Goal: Information Seeking & Learning: Learn about a topic

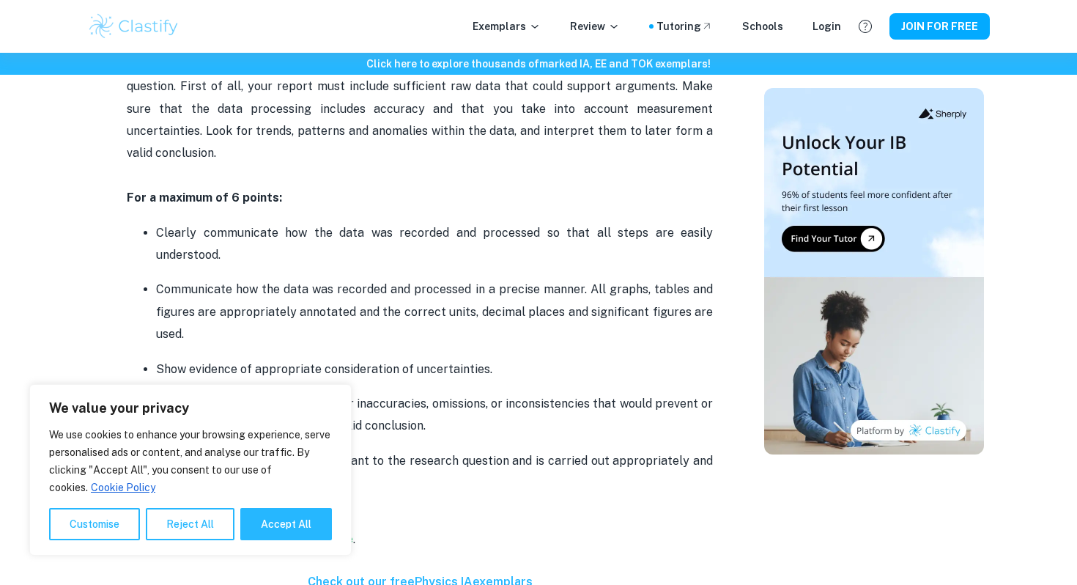
scroll to position [1713, 0]
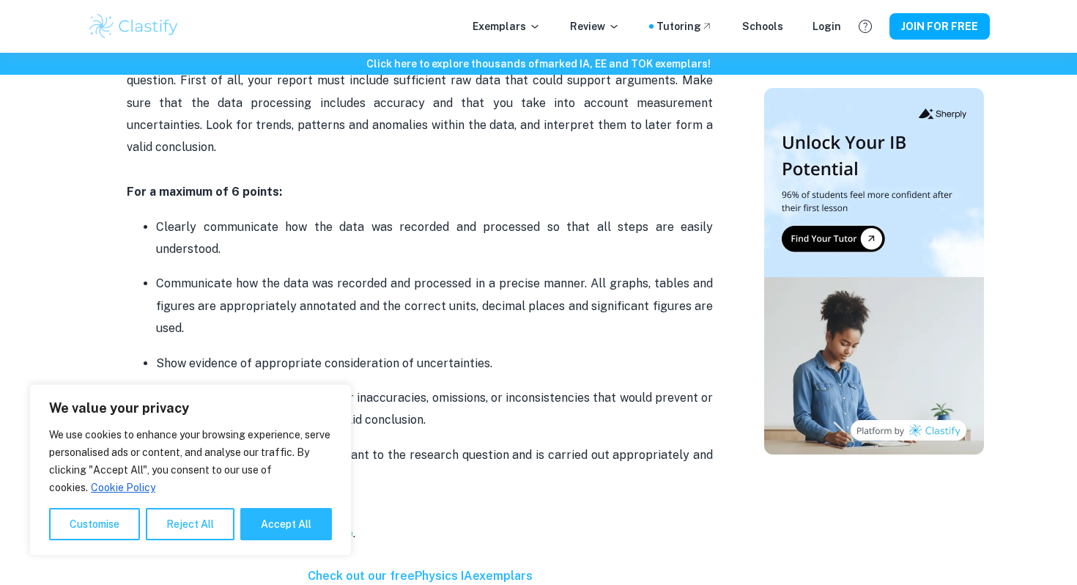
click at [339, 216] on p "Clearly communicate how the data was recorded and processed so that all steps a…" at bounding box center [434, 238] width 557 height 45
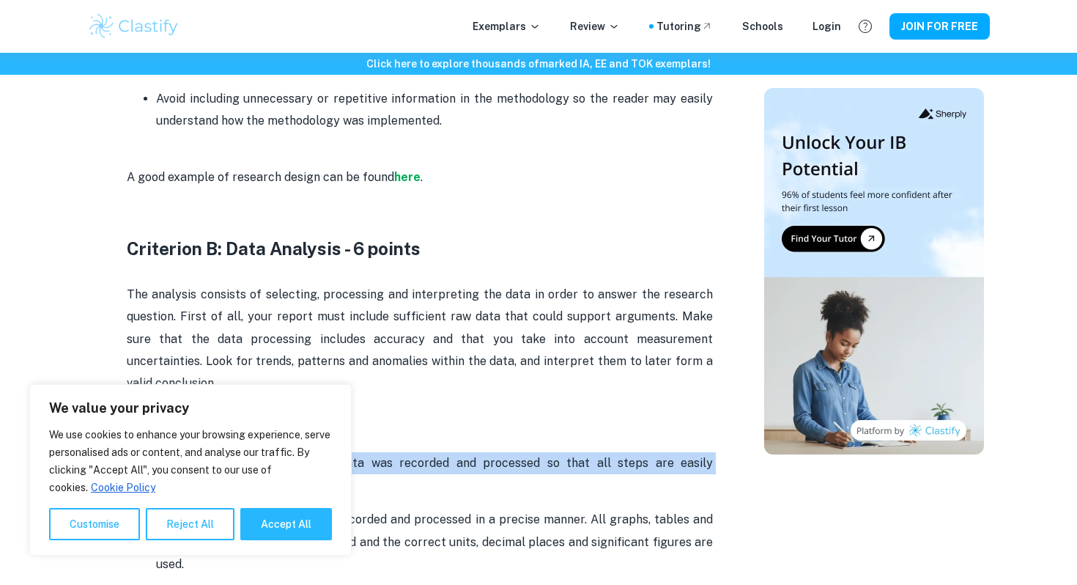
scroll to position [1440, 0]
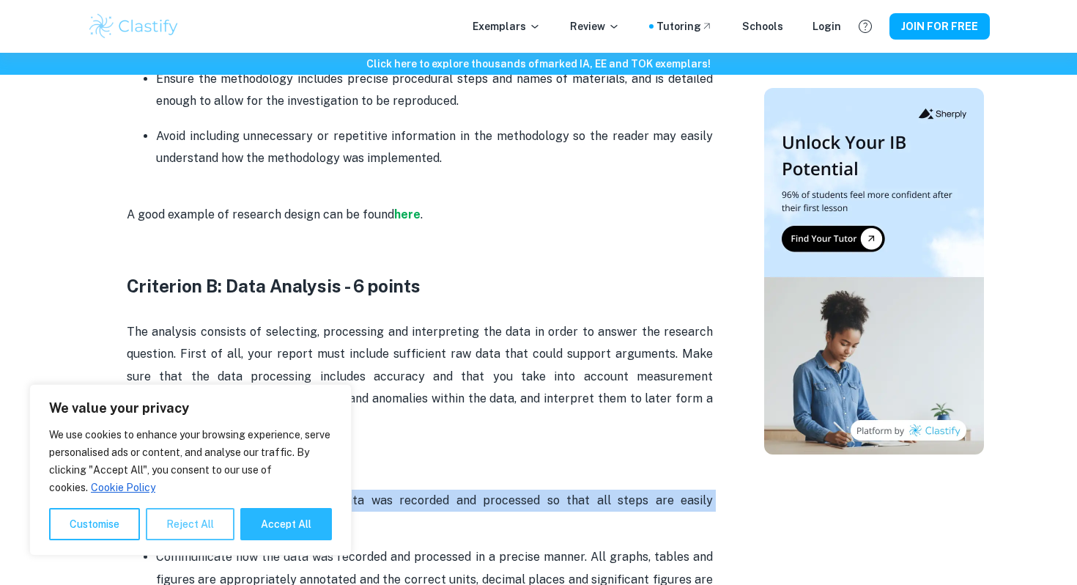
click at [207, 528] on button "Reject All" at bounding box center [190, 524] width 89 height 32
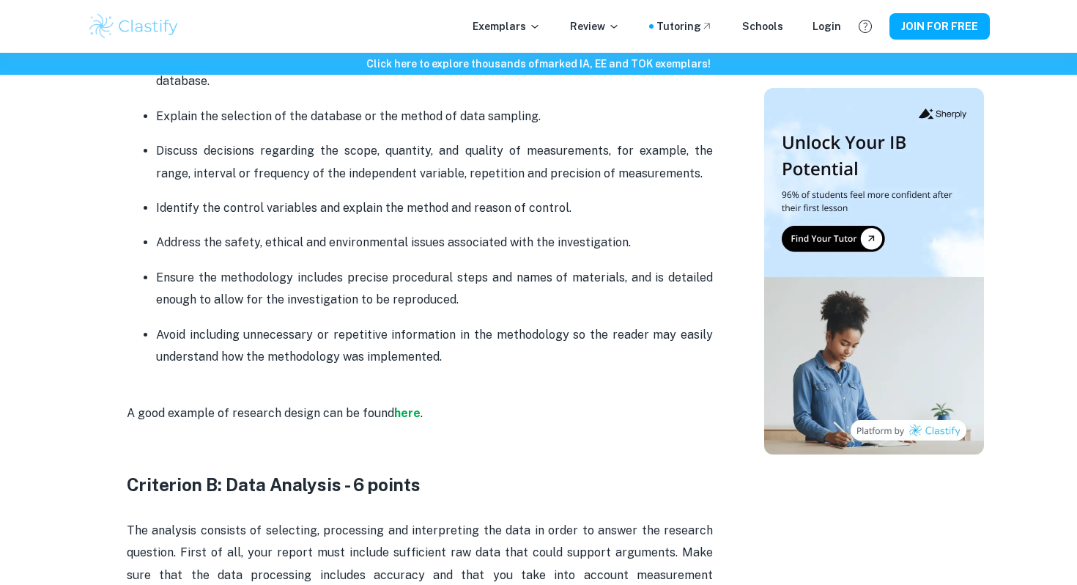
click at [425, 227] on ul "The research question must state the dependent and independent variables or two…" at bounding box center [420, 123] width 586 height 492
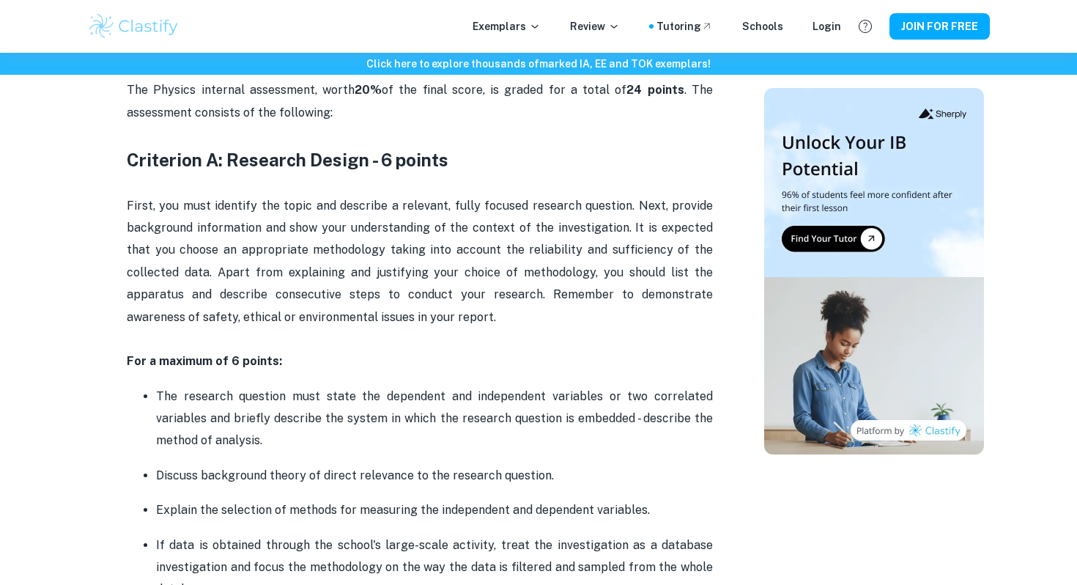
scroll to position [698, 0]
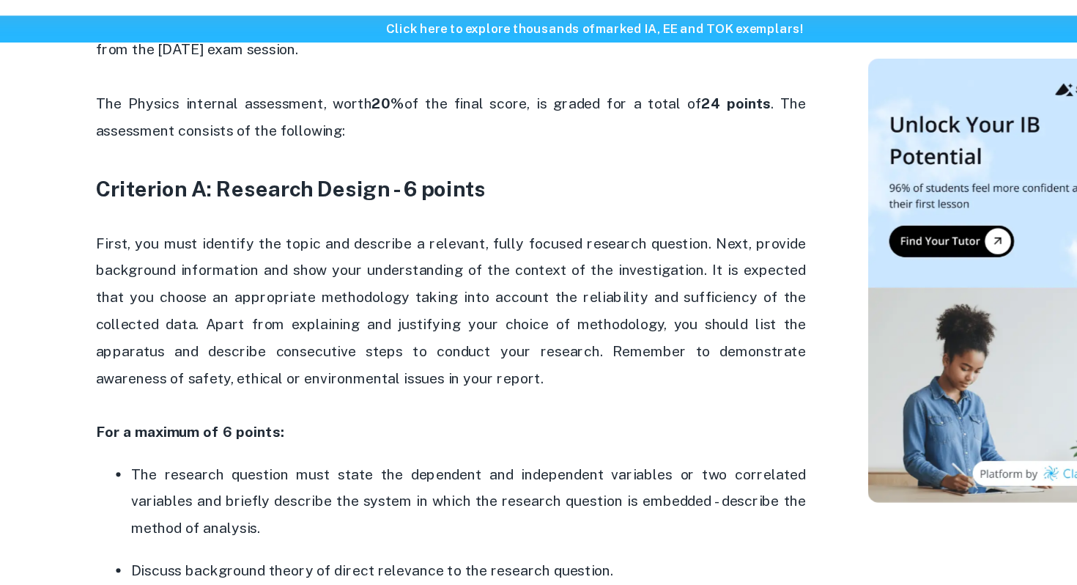
click at [297, 257] on span "First, you must identify the topic and describe a relevant, fully focused resea…" at bounding box center [421, 296] width 589 height 125
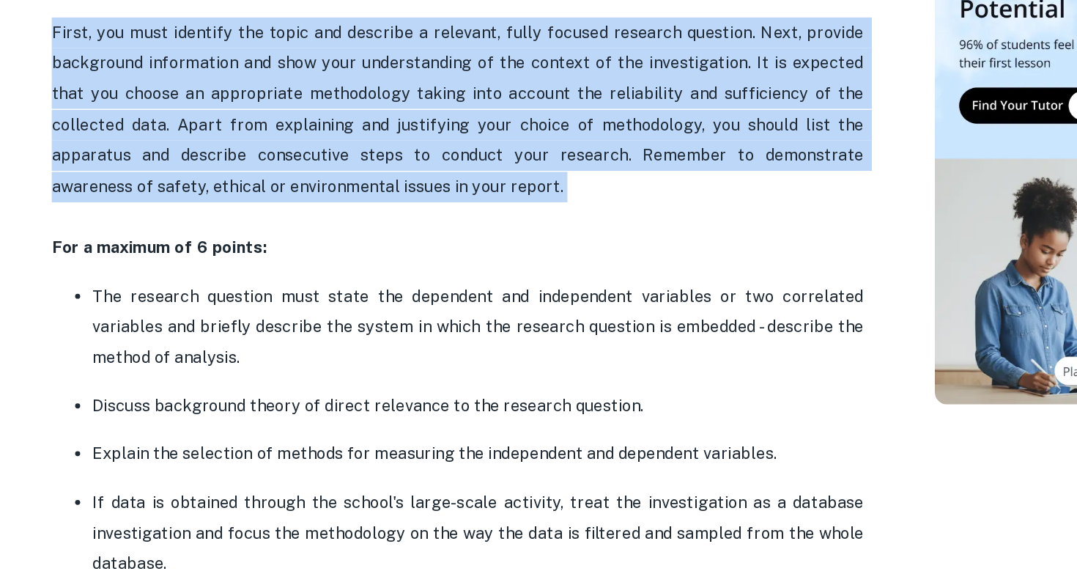
scroll to position [766, 0]
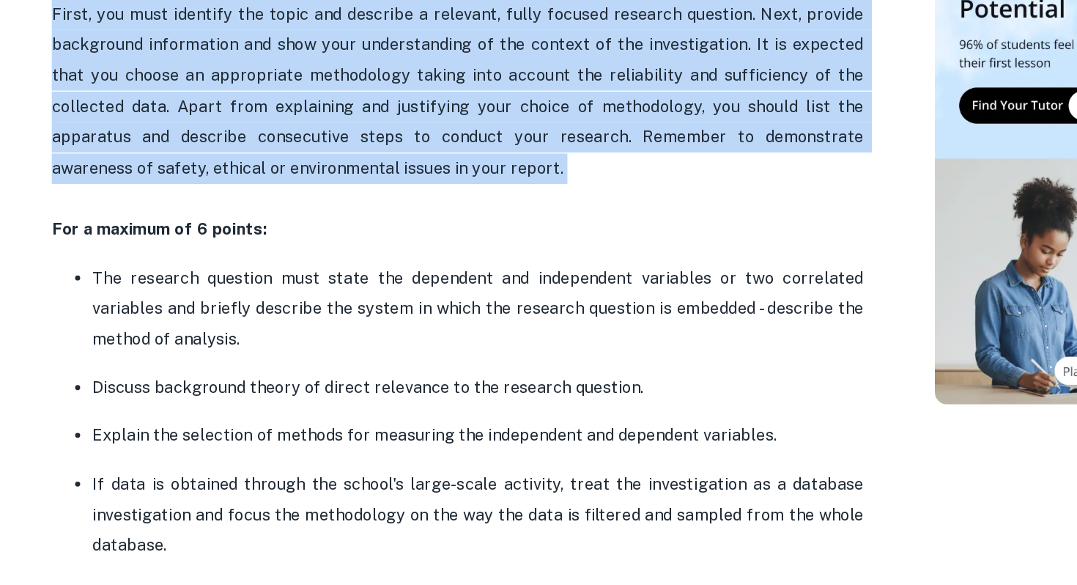
click at [389, 375] on p "The research question must state the dependent and independent variables or two…" at bounding box center [434, 386] width 557 height 67
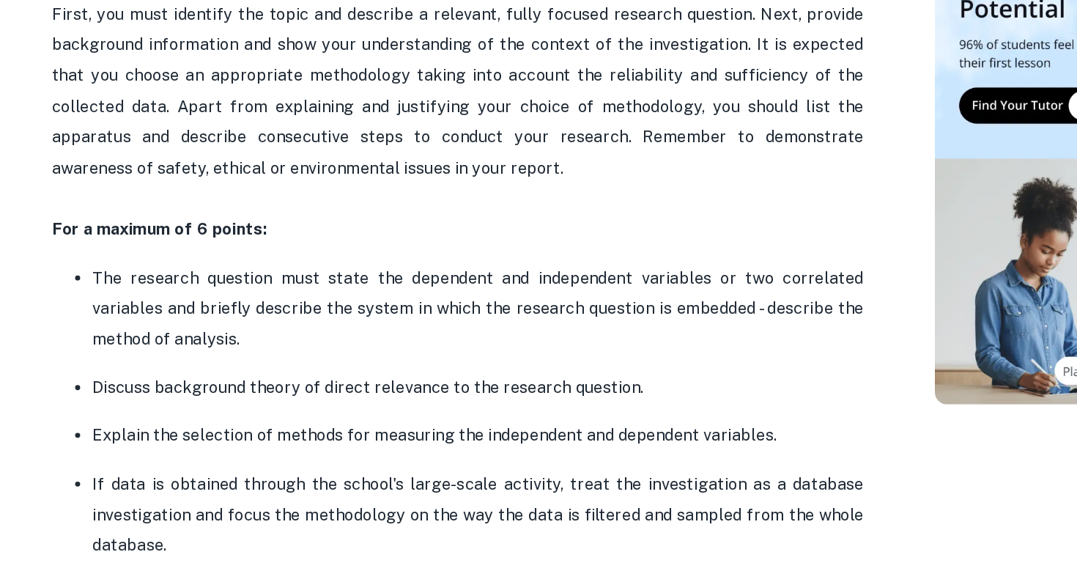
click at [389, 375] on p "The research question must state the dependent and independent variables or two…" at bounding box center [434, 386] width 557 height 67
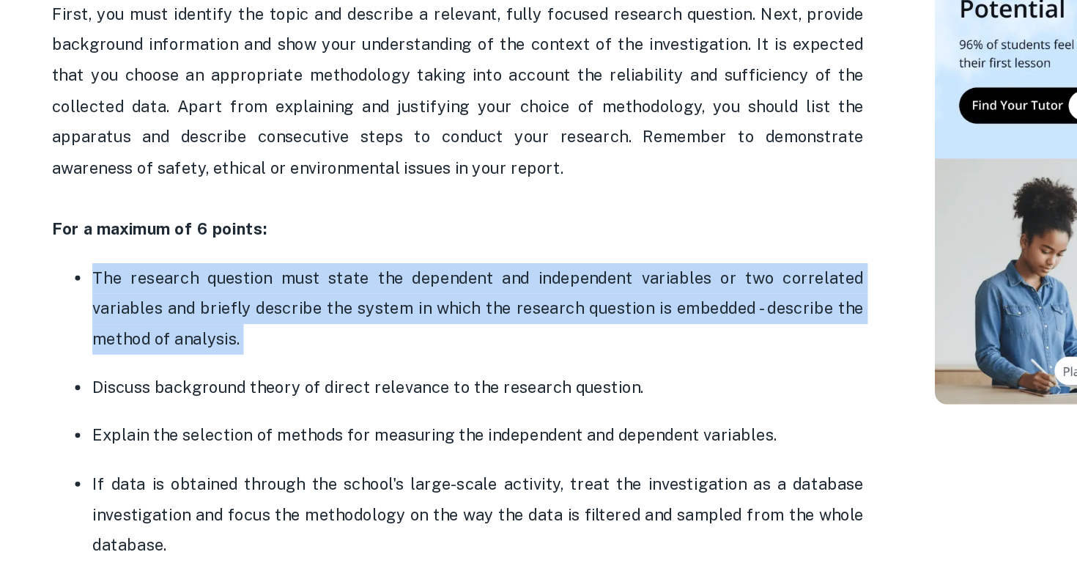
click at [356, 375] on p "The research question must state the dependent and independent variables or two…" at bounding box center [434, 386] width 557 height 67
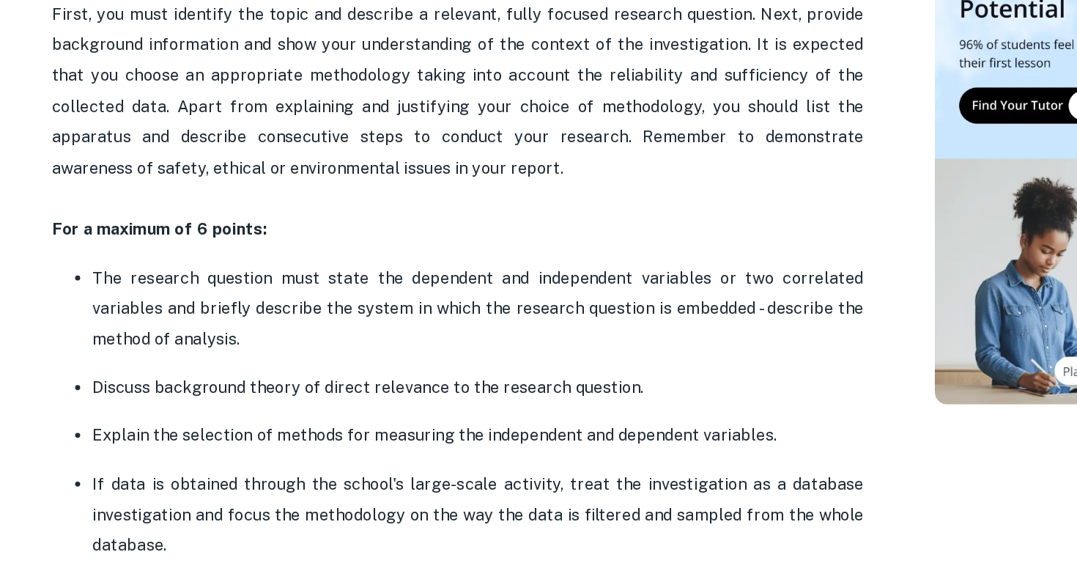
click at [356, 375] on p "The research question must state the dependent and independent variables or two…" at bounding box center [434, 386] width 557 height 67
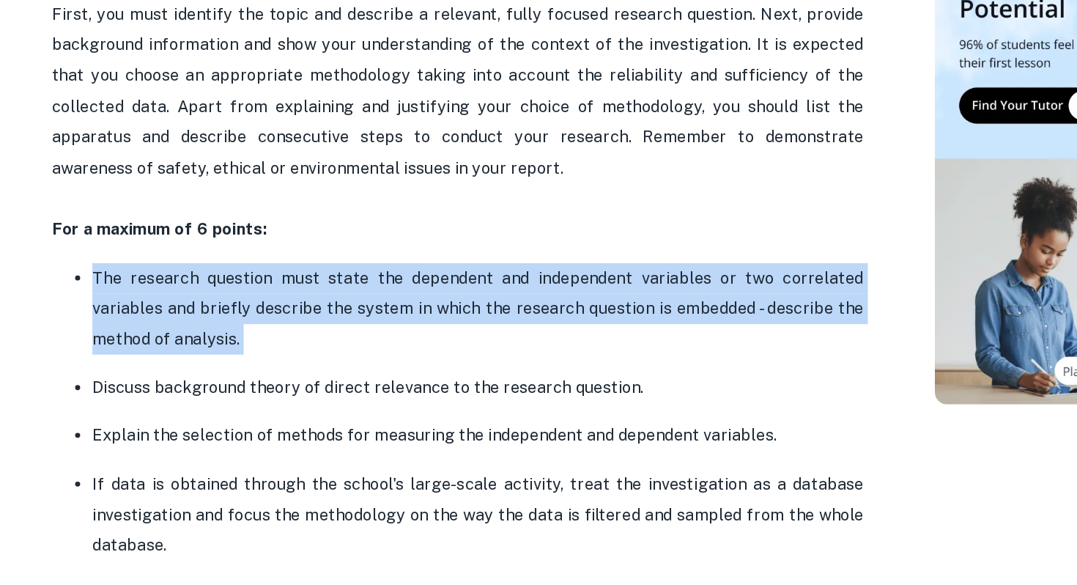
click at [369, 449] on p "Discuss background theory of direct relevance to the research question." at bounding box center [434, 443] width 557 height 22
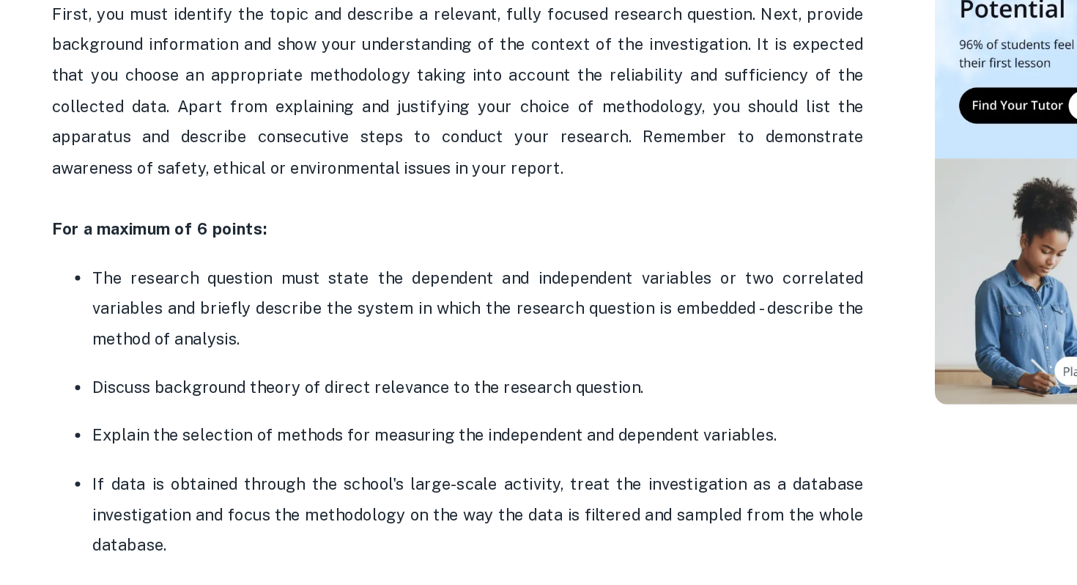
click at [369, 449] on p "Discuss background theory of direct relevance to the research question." at bounding box center [434, 443] width 557 height 22
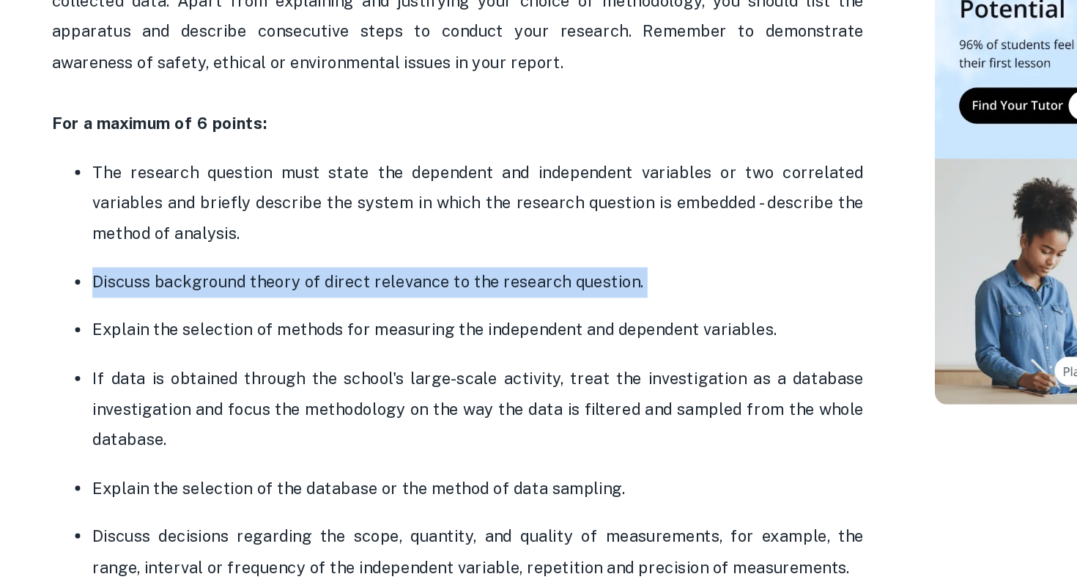
scroll to position [844, 0]
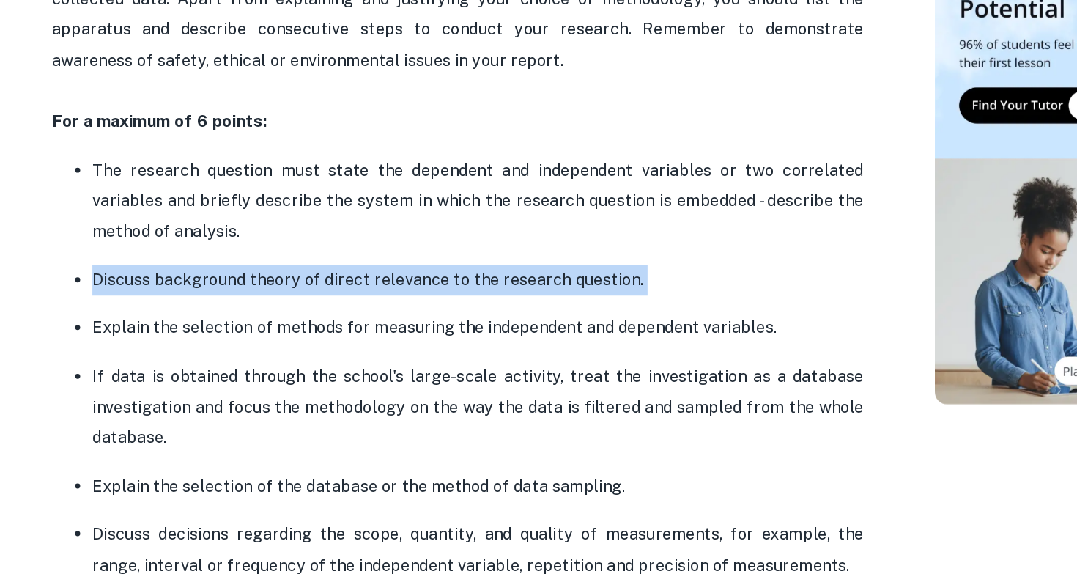
click at [322, 378] on ul "The research question must state the dependent and independent variables or two…" at bounding box center [420, 520] width 586 height 492
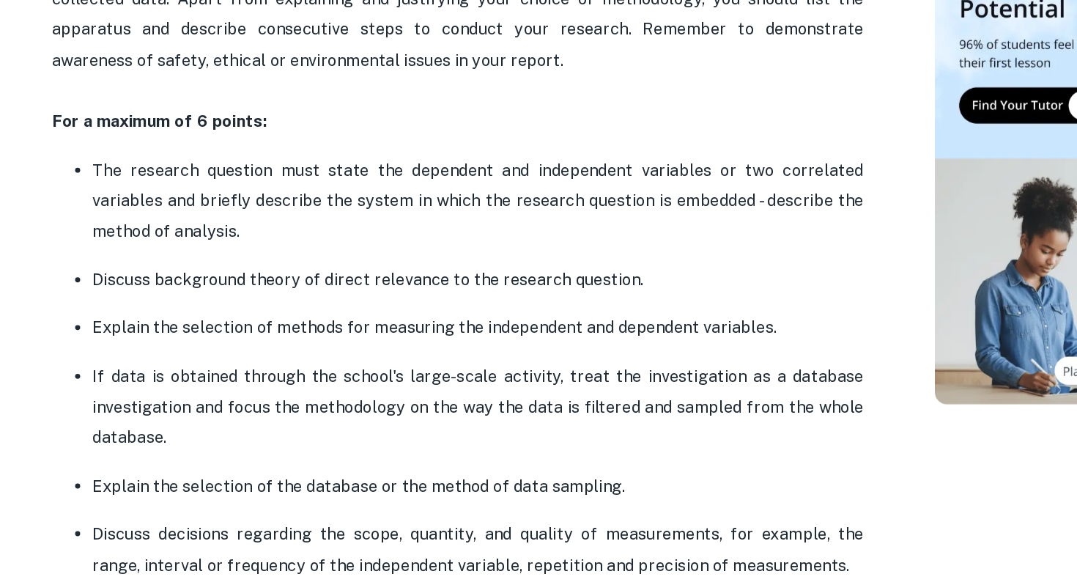
click at [307, 357] on p "Discuss background theory of direct relevance to the research question." at bounding box center [434, 365] width 557 height 22
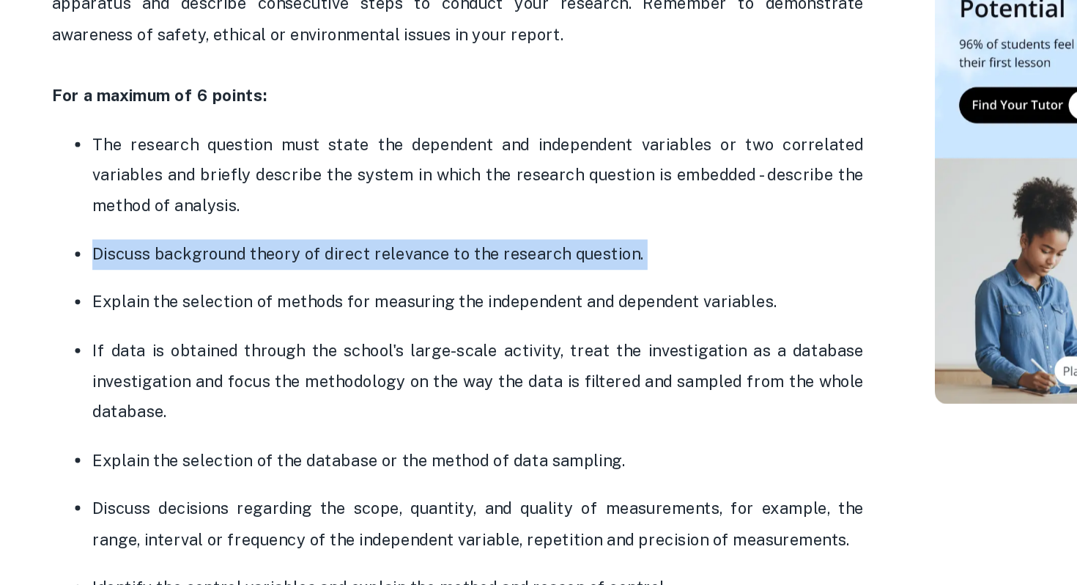
scroll to position [921, 0]
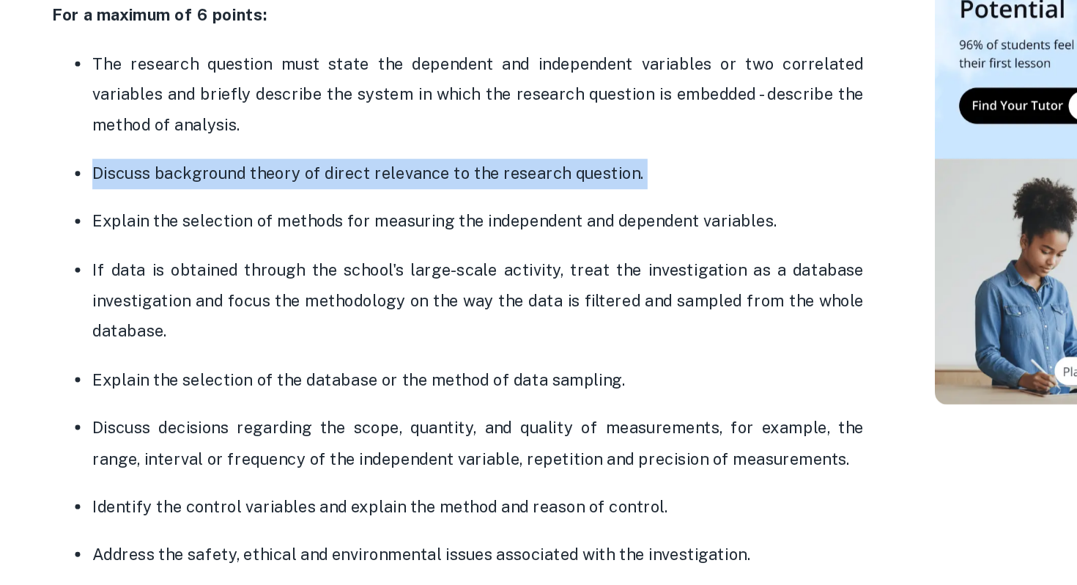
click at [347, 318] on p "Explain the selection of methods for measuring the independent and dependent va…" at bounding box center [434, 323] width 557 height 22
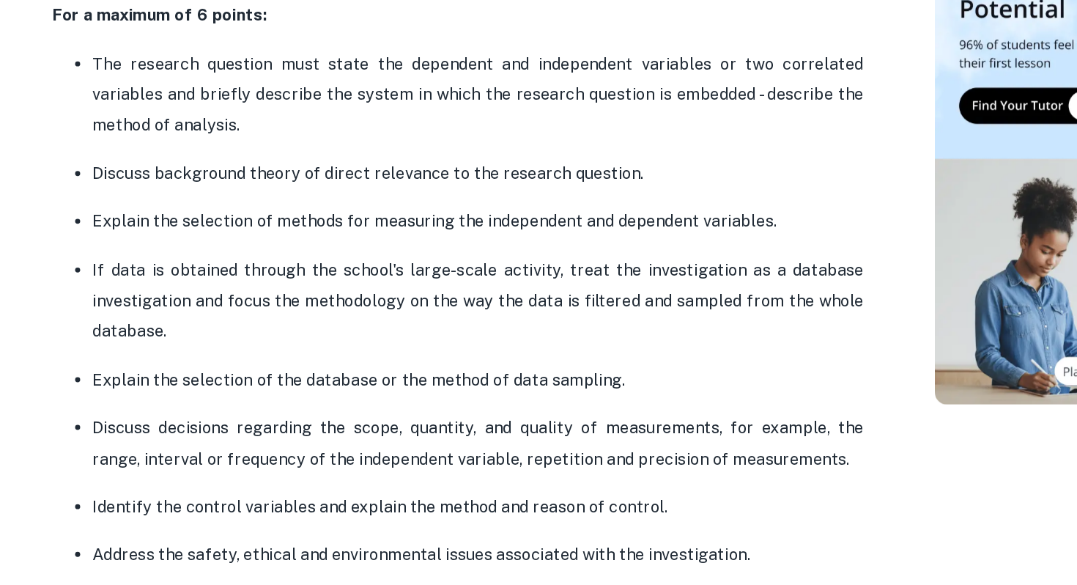
click at [347, 318] on p "Explain the selection of methods for measuring the independent and dependent va…" at bounding box center [434, 323] width 557 height 22
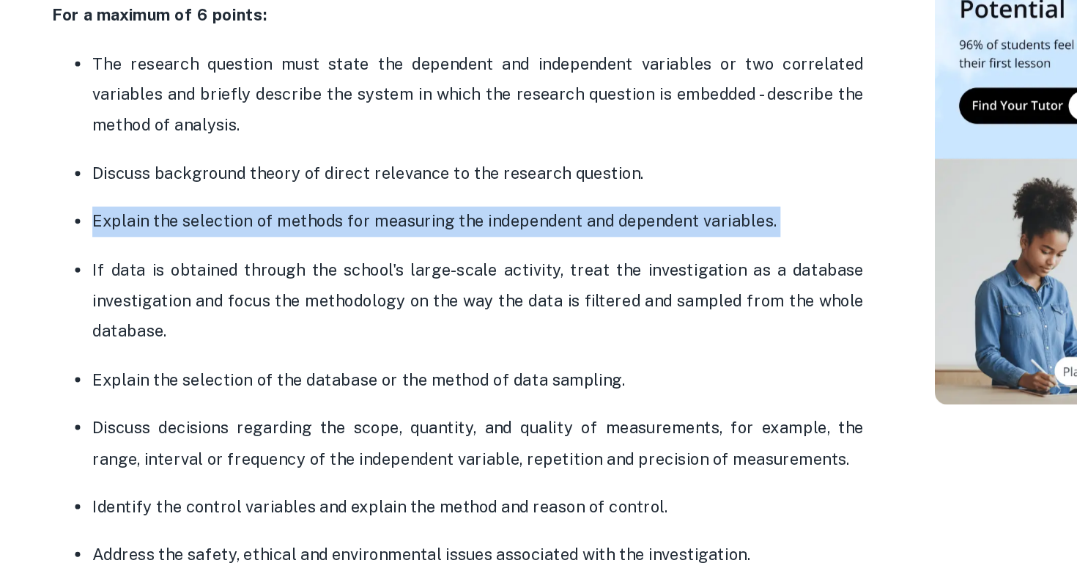
click at [435, 282] on p "Discuss background theory of direct relevance to the research question." at bounding box center [434, 288] width 557 height 22
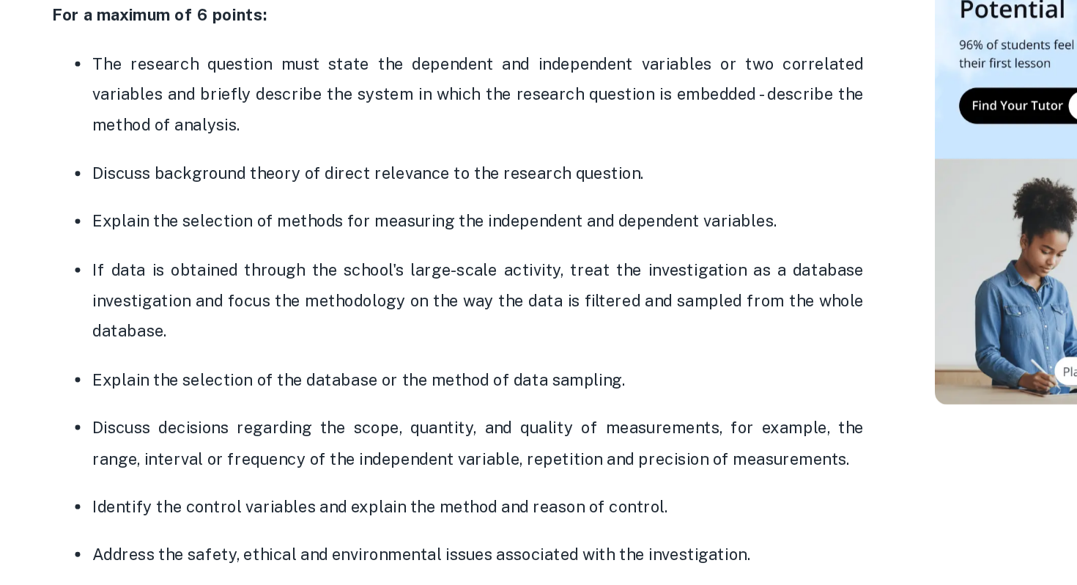
click at [435, 282] on p "Discuss background theory of direct relevance to the research question." at bounding box center [434, 288] width 557 height 22
